Goal: Information Seeking & Learning: Learn about a topic

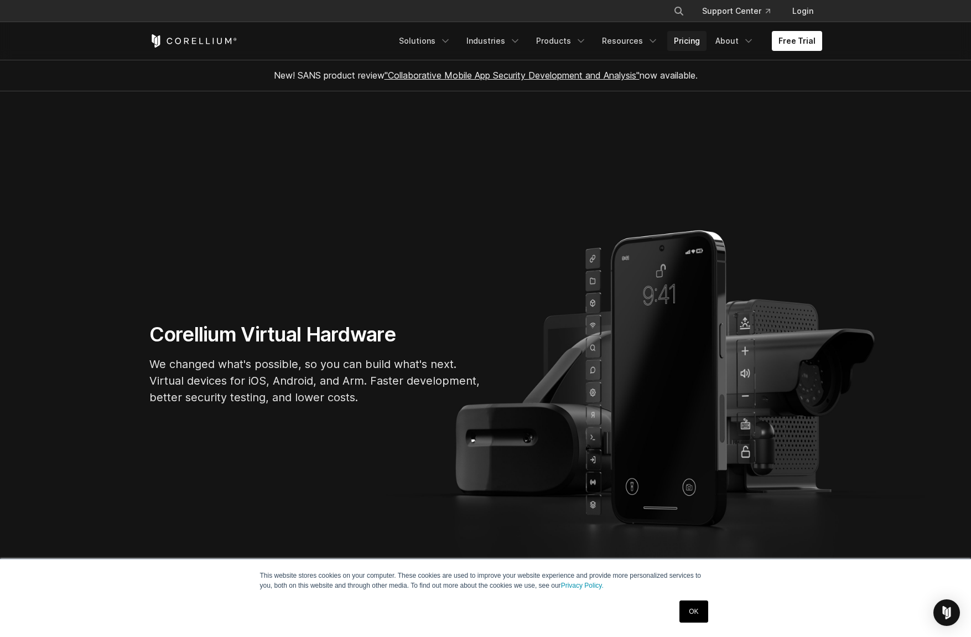
click at [691, 41] on link "Pricing" at bounding box center [686, 41] width 39 height 20
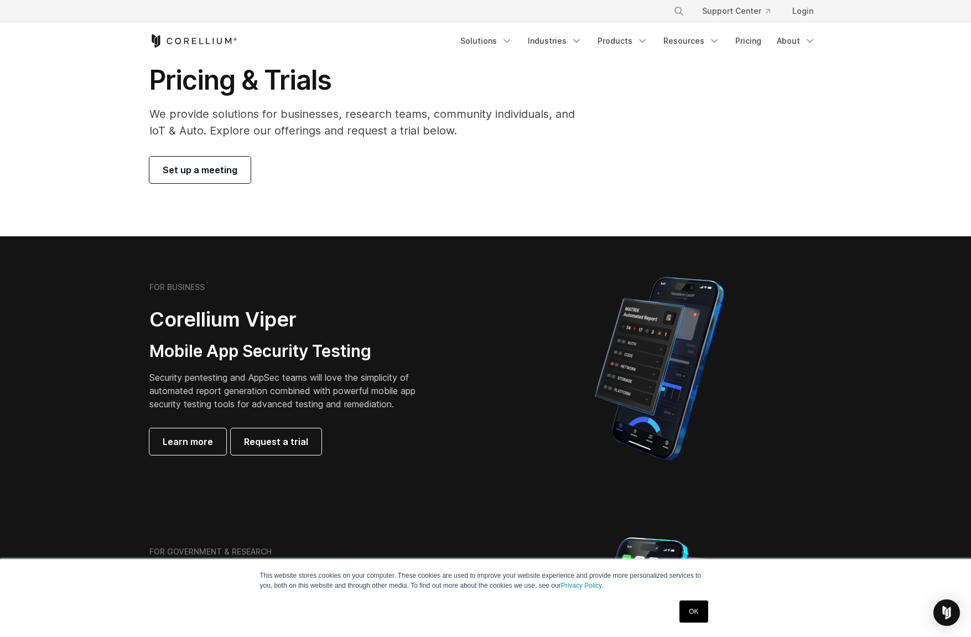
scroll to position [157, 0]
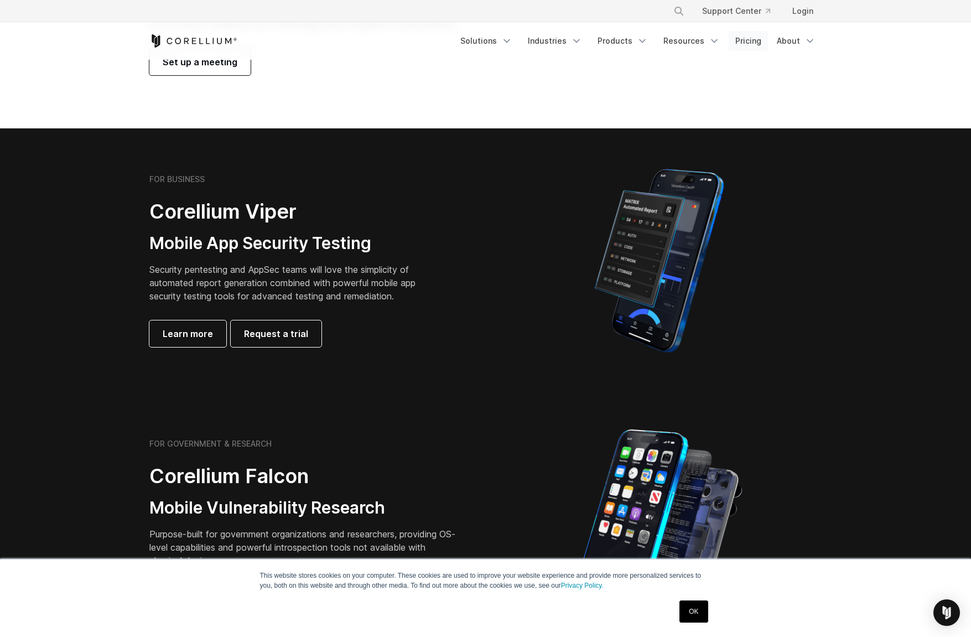
click at [746, 42] on link "Pricing" at bounding box center [747, 41] width 39 height 20
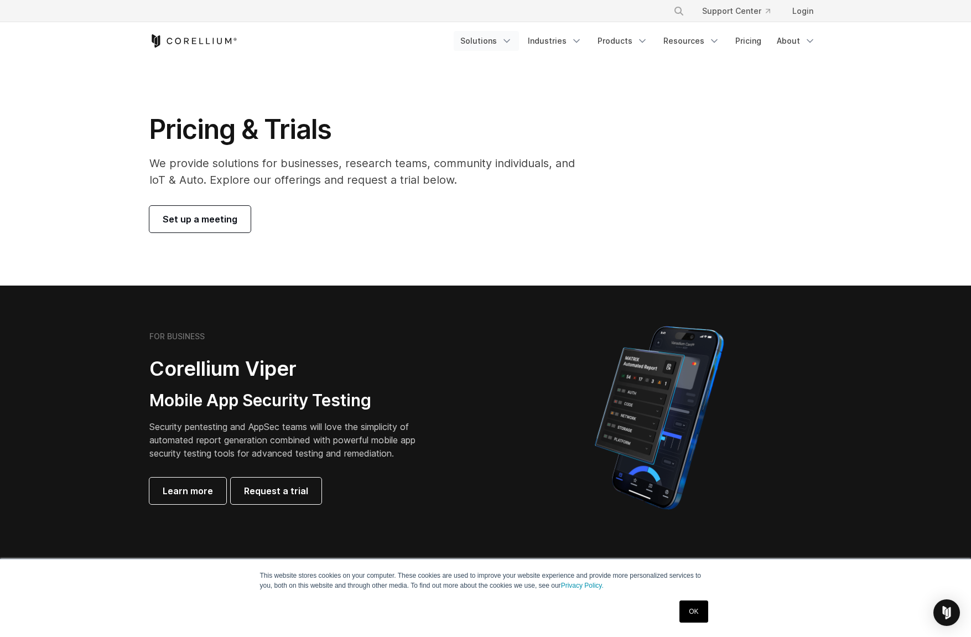
click at [509, 37] on icon "Navigation Menu" at bounding box center [506, 40] width 11 height 11
